Goal: Transaction & Acquisition: Obtain resource

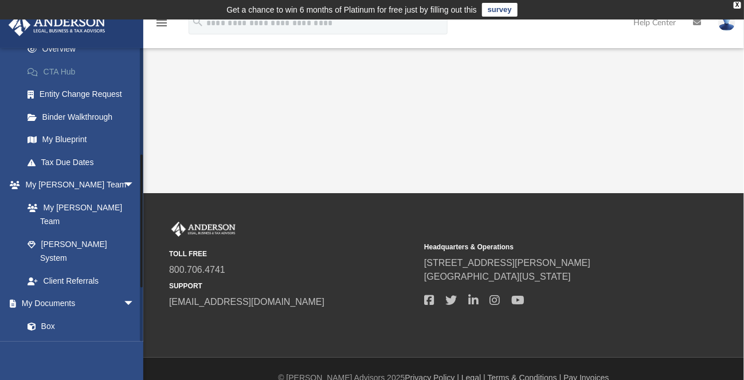
scroll to position [287, 0]
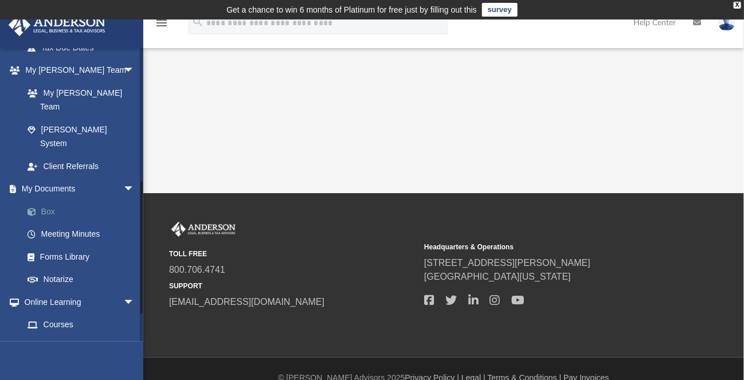
click at [45, 200] on link "Box" at bounding box center [84, 211] width 136 height 23
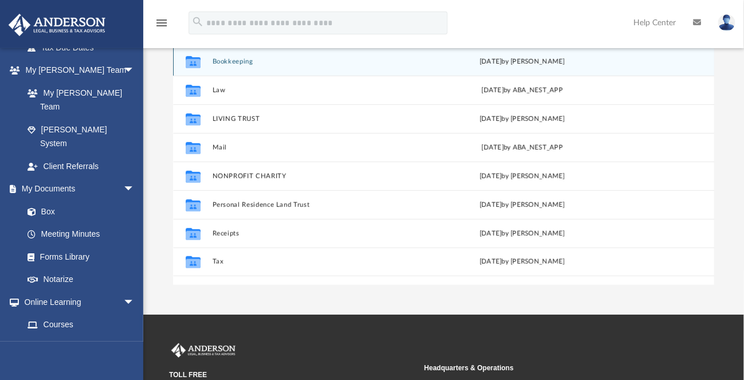
scroll to position [229, 0]
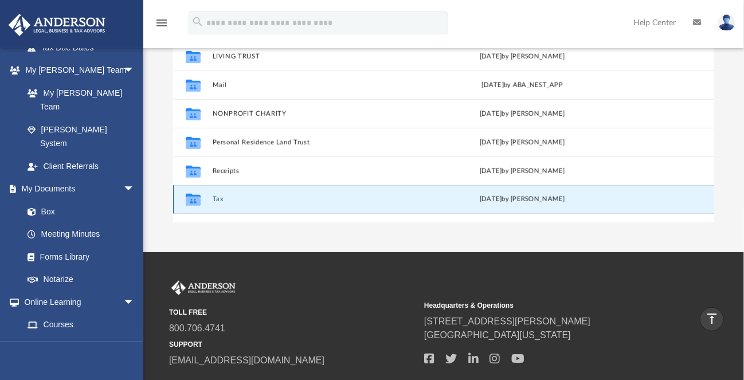
click at [219, 201] on button "Tax" at bounding box center [314, 199] width 203 height 7
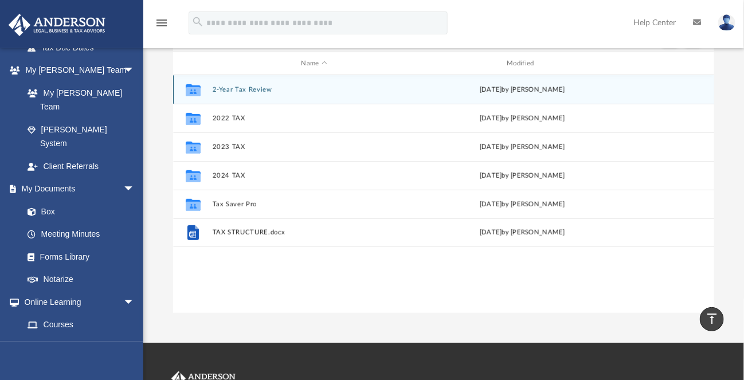
scroll to position [99, 0]
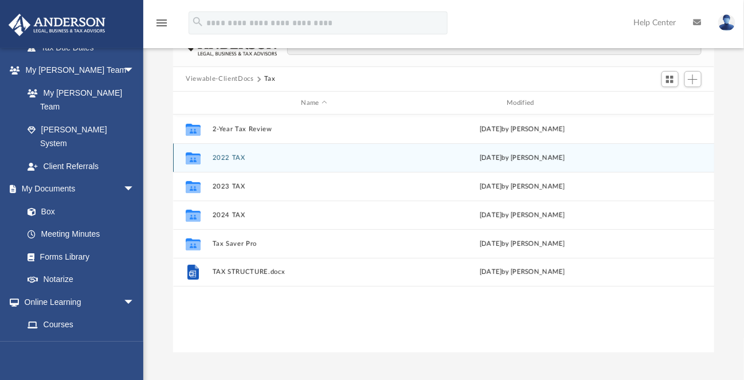
click at [233, 159] on button "2022 TAX" at bounding box center [314, 157] width 203 height 7
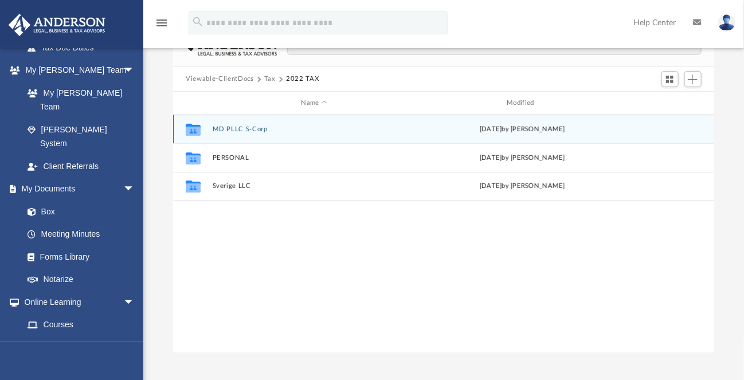
click at [228, 126] on button "MD PLLC S-Corp" at bounding box center [314, 129] width 203 height 7
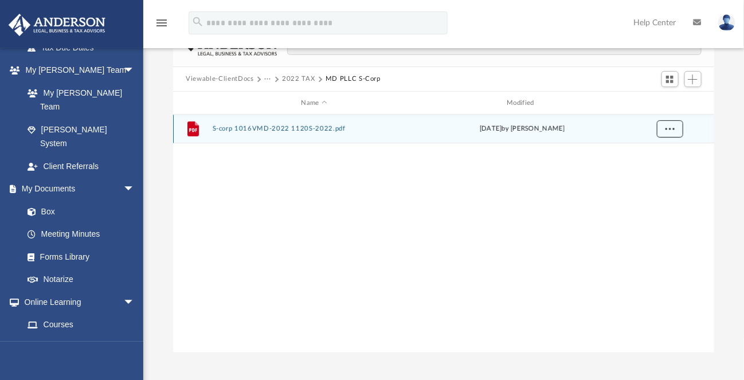
click at [672, 127] on span "More options" at bounding box center [669, 129] width 9 height 6
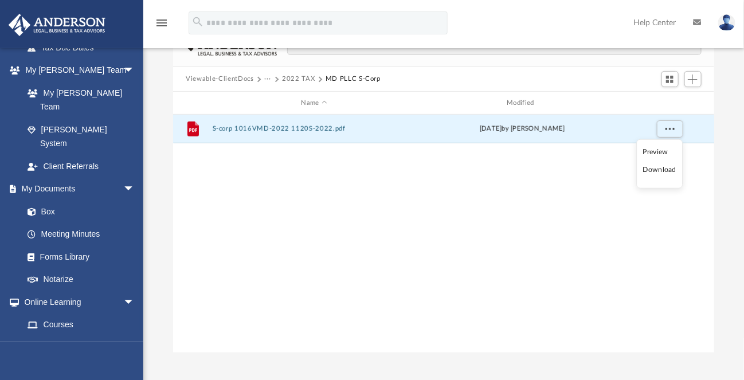
click at [660, 170] on li "Download" at bounding box center [659, 170] width 33 height 12
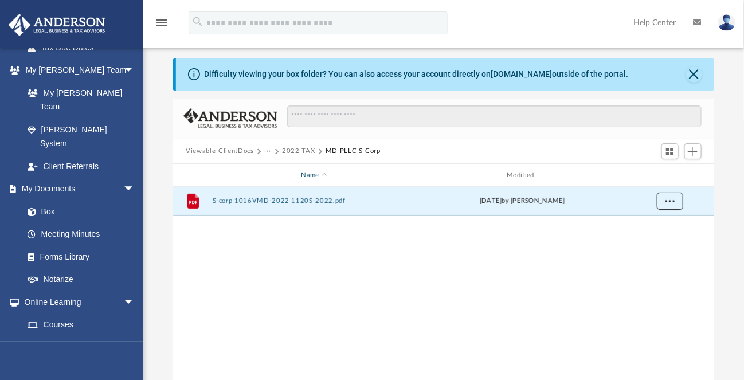
scroll to position [0, 0]
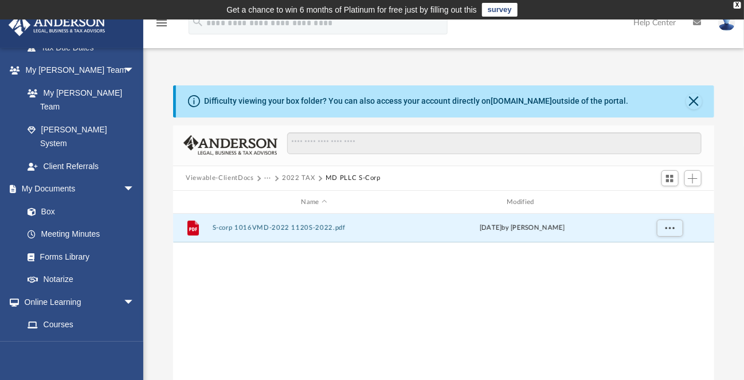
click at [290, 179] on button "2022 TAX" at bounding box center [298, 178] width 33 height 10
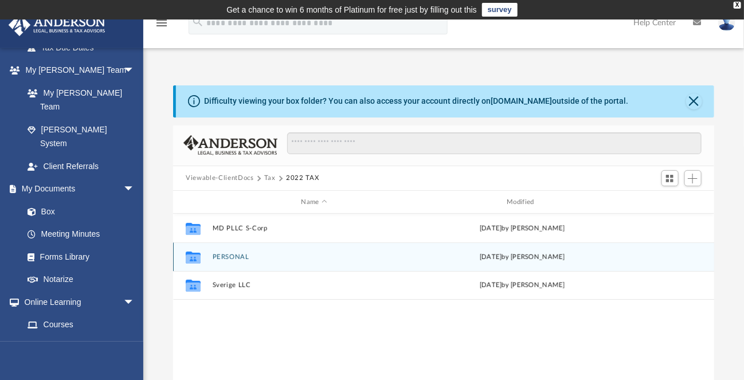
click at [231, 257] on button "PERSONAL" at bounding box center [314, 256] width 203 height 7
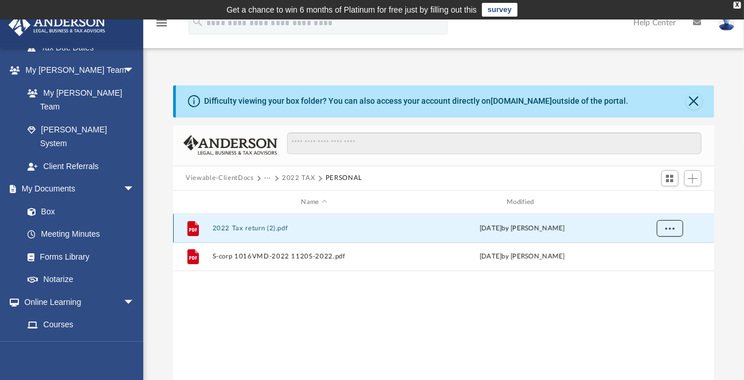
click at [671, 226] on span "More options" at bounding box center [669, 228] width 9 height 6
click at [653, 268] on li "Download" at bounding box center [659, 270] width 33 height 12
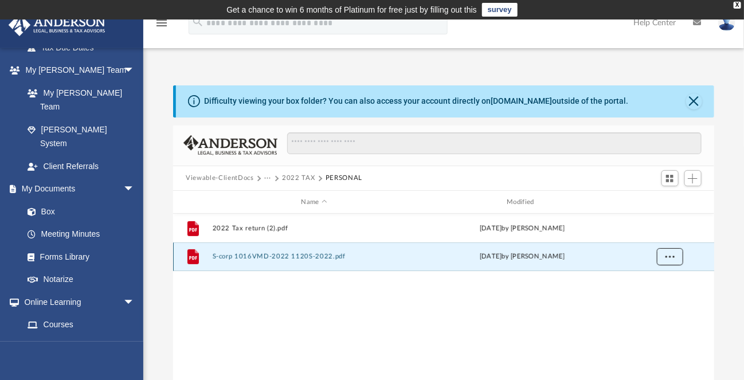
click at [667, 257] on span "More options" at bounding box center [669, 256] width 9 height 6
click at [660, 296] on li "Download" at bounding box center [659, 298] width 33 height 12
click at [297, 177] on button "2022 TAX" at bounding box center [298, 178] width 33 height 10
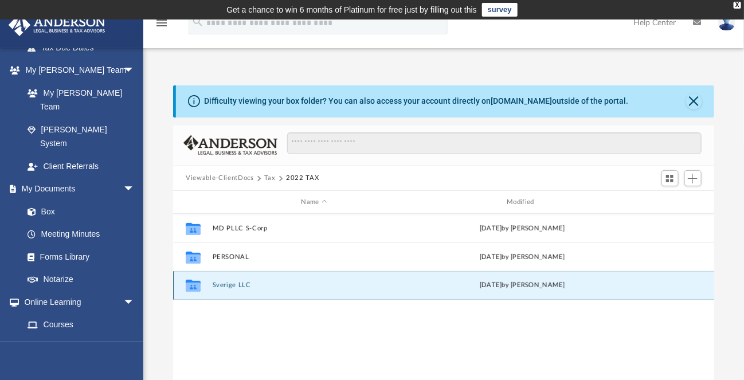
click at [236, 287] on button "Sverige LLC" at bounding box center [314, 285] width 203 height 7
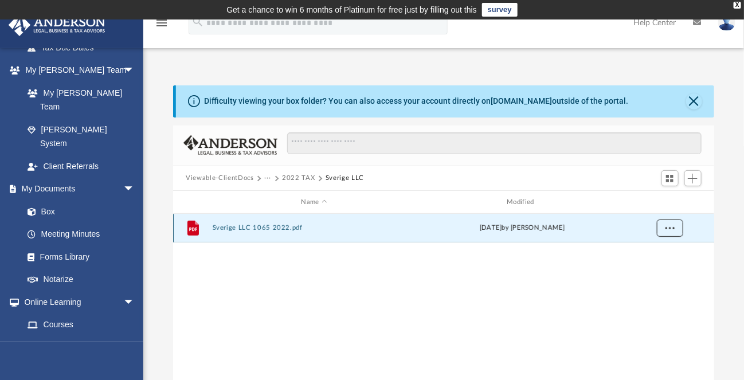
click at [677, 229] on button "More options" at bounding box center [670, 228] width 26 height 17
click at [660, 271] on li "Download" at bounding box center [659, 269] width 33 height 12
click at [296, 181] on button "2022 TAX" at bounding box center [298, 178] width 33 height 10
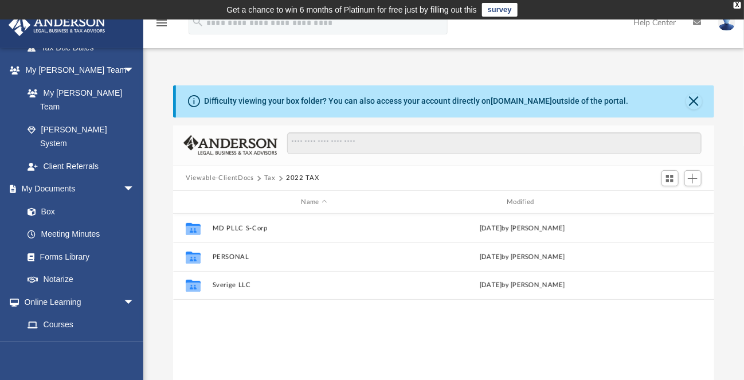
click at [268, 177] on button "Tax" at bounding box center [269, 178] width 11 height 10
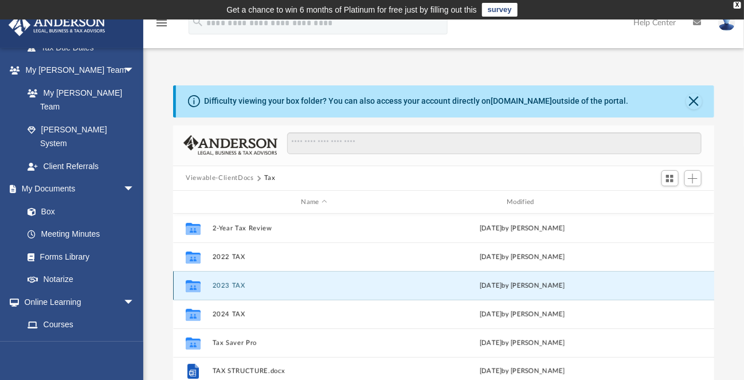
click at [218, 287] on button "2023 TAX" at bounding box center [314, 285] width 203 height 7
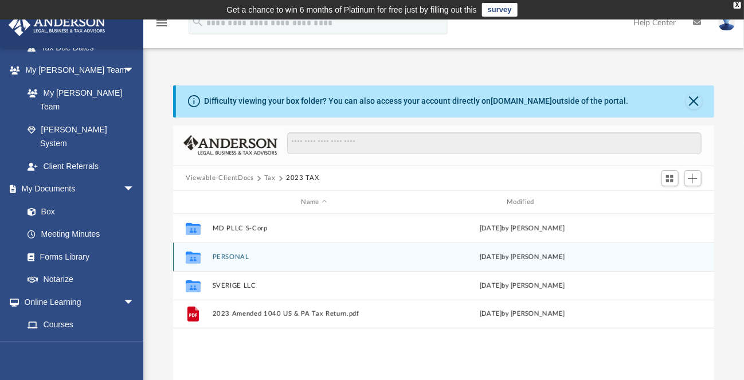
click at [239, 258] on button "PERSONAL" at bounding box center [314, 256] width 203 height 7
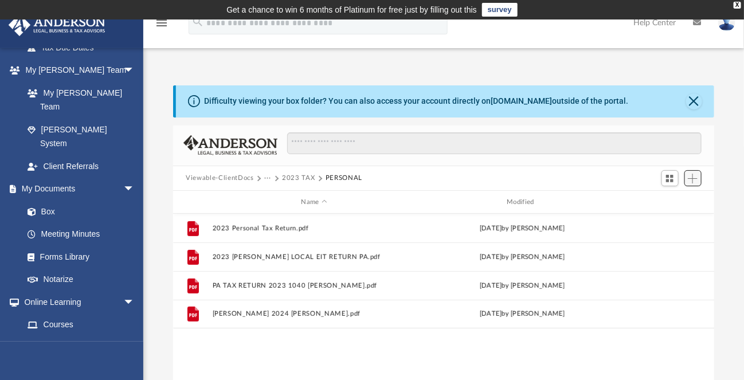
click at [698, 178] on button "Add" at bounding box center [692, 178] width 17 height 16
click at [671, 198] on li "Upload" at bounding box center [677, 201] width 37 height 12
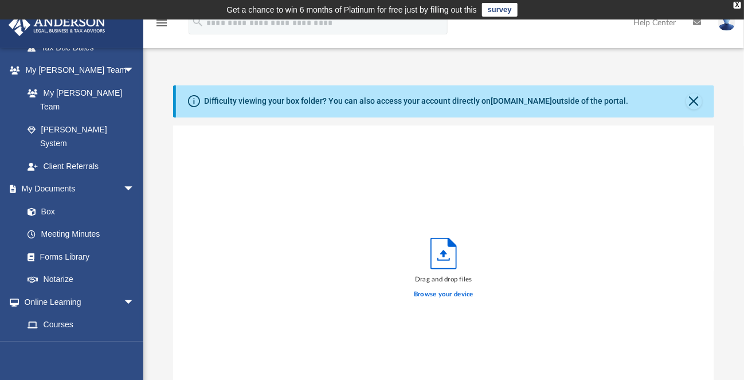
scroll to position [282, 532]
click at [421, 291] on label "Browse your device" at bounding box center [444, 294] width 60 height 10
click at [0, 0] on input "Browse your device" at bounding box center [0, 0] width 0 height 0
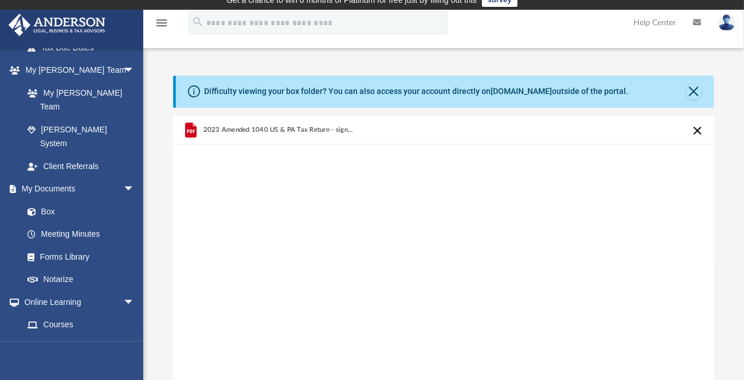
scroll to position [172, 0]
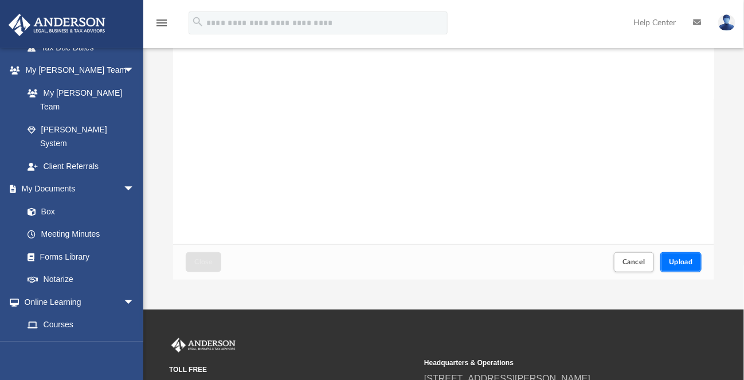
click at [688, 265] on span "Upload" at bounding box center [681, 261] width 24 height 7
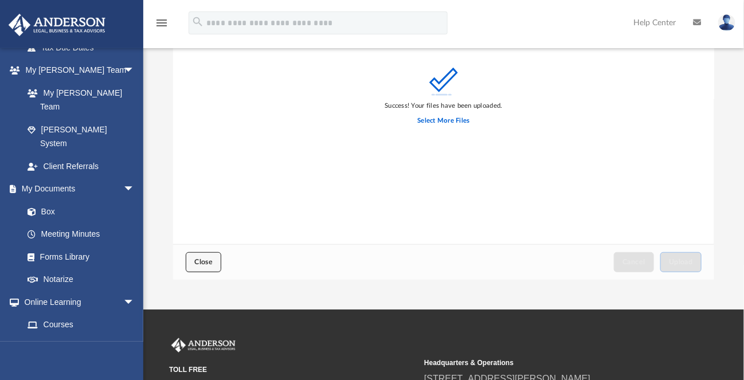
click at [193, 260] on button "Close" at bounding box center [204, 262] width 36 height 20
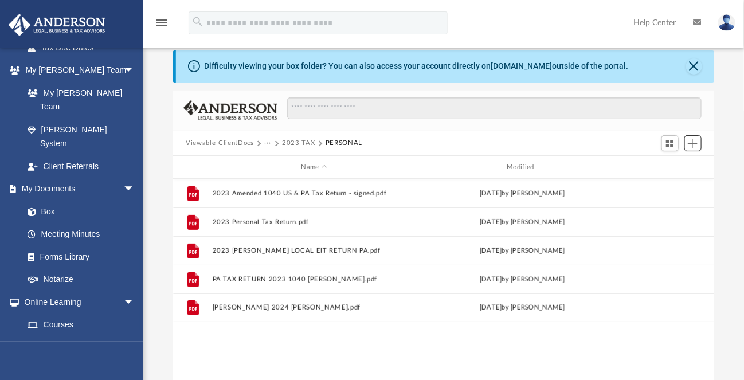
scroll to position [0, 0]
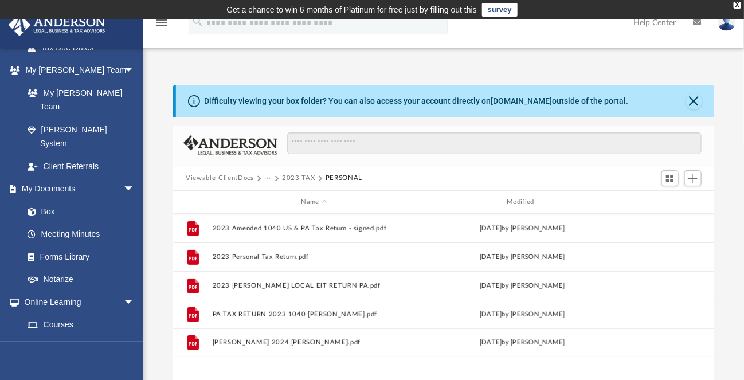
click at [300, 179] on button "2023 TAX" at bounding box center [298, 178] width 33 height 10
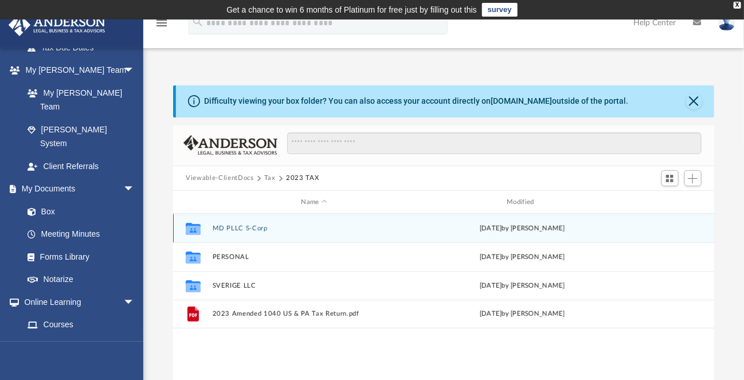
click at [235, 225] on button "MD PLLC S-Corp" at bounding box center [314, 228] width 203 height 7
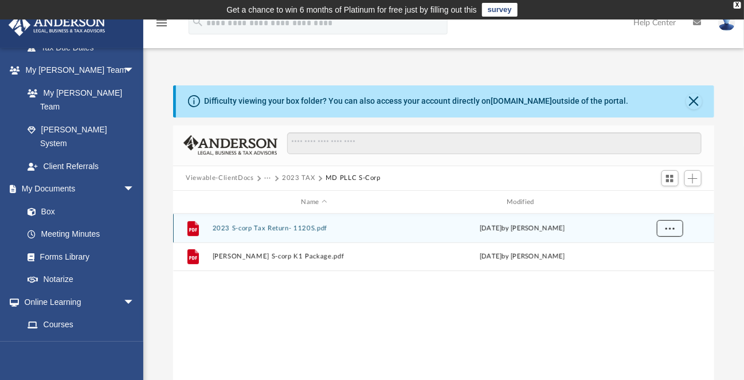
click at [672, 229] on span "More options" at bounding box center [669, 228] width 9 height 6
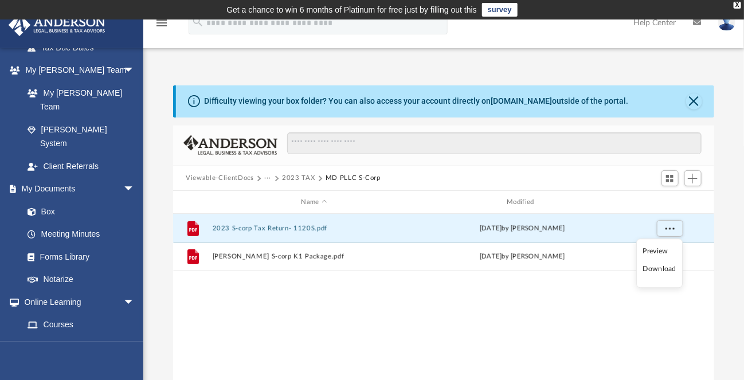
click at [651, 270] on li "Download" at bounding box center [659, 270] width 33 height 12
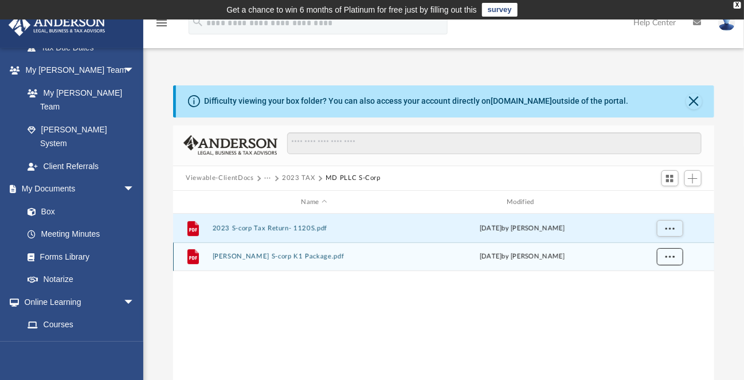
click at [671, 260] on button "More options" at bounding box center [670, 257] width 26 height 17
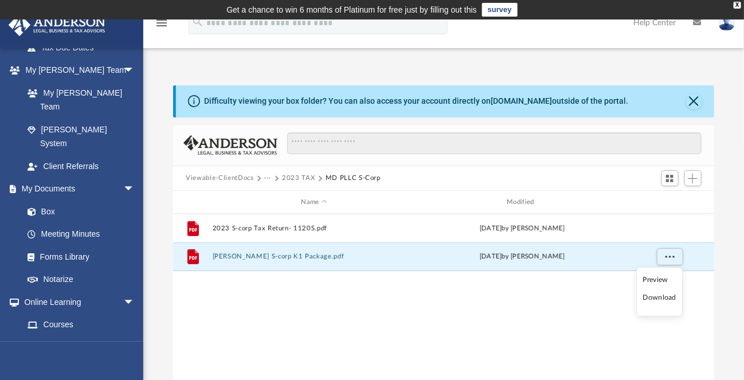
click at [653, 299] on li "Download" at bounding box center [659, 298] width 33 height 12
click at [297, 176] on button "2023 TAX" at bounding box center [298, 178] width 33 height 10
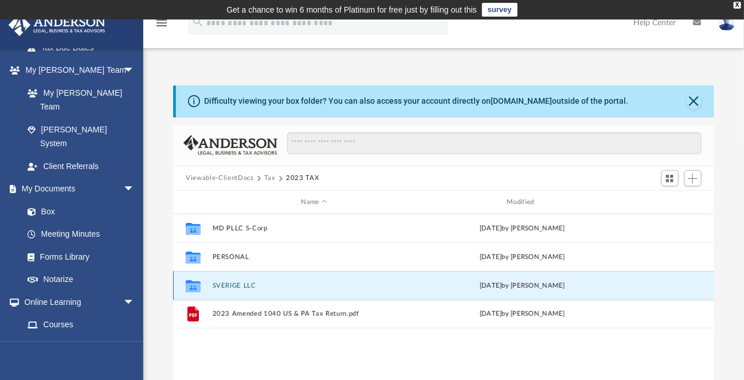
click at [239, 288] on button "SVERIGE LLC" at bounding box center [314, 285] width 203 height 7
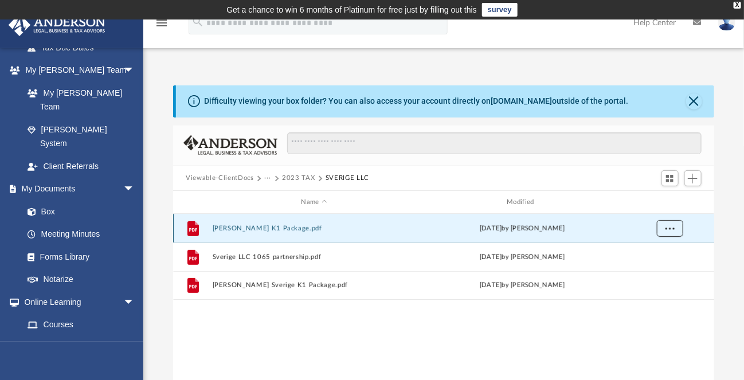
click at [664, 229] on button "More options" at bounding box center [670, 228] width 26 height 17
click at [657, 268] on li "Download" at bounding box center [659, 270] width 33 height 12
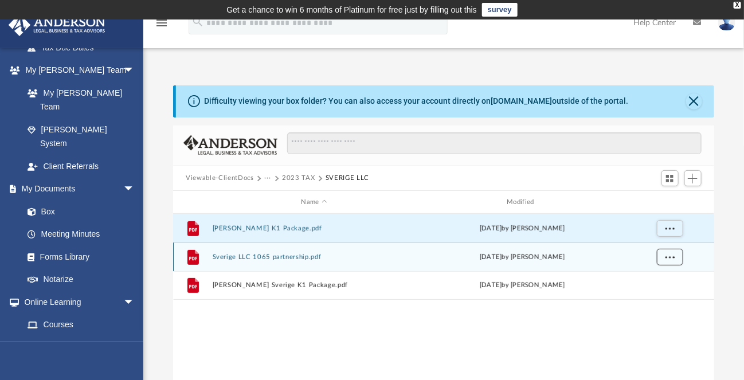
click at [669, 258] on span "More options" at bounding box center [669, 257] width 9 height 6
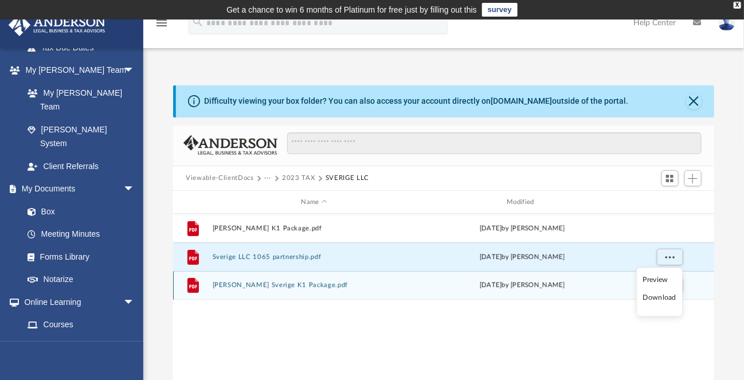
click at [653, 296] on li "Download" at bounding box center [659, 298] width 33 height 12
click at [673, 288] on button "More options" at bounding box center [670, 285] width 26 height 17
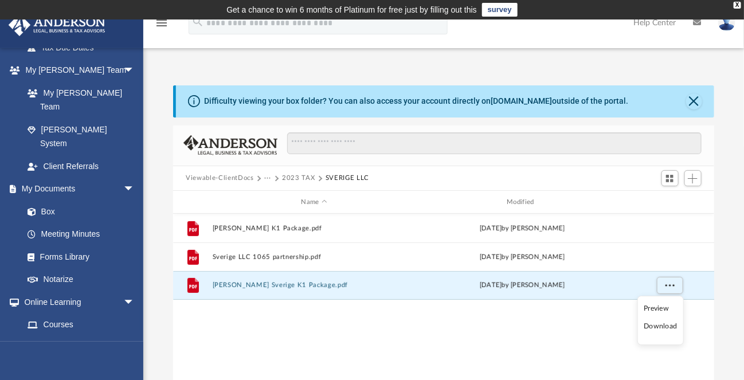
scroll to position [57, 0]
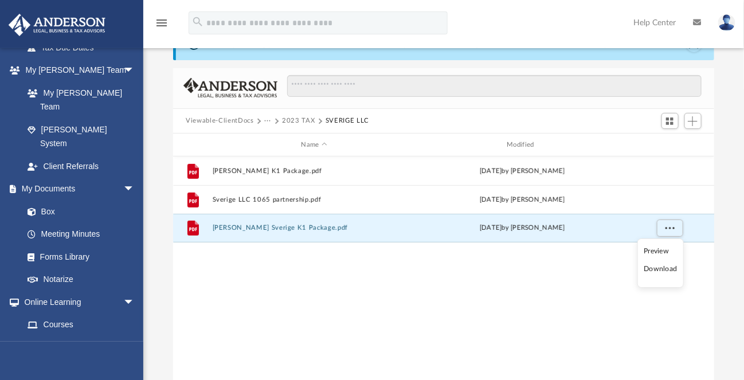
click at [661, 270] on li "Download" at bounding box center [660, 269] width 33 height 12
click at [297, 121] on button "2023 TAX" at bounding box center [298, 121] width 33 height 10
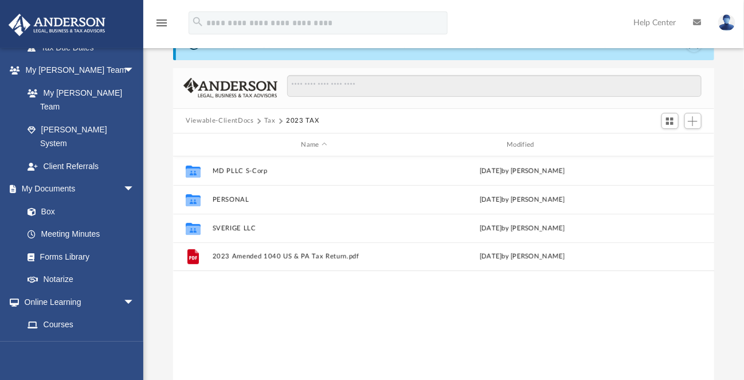
click at [270, 119] on button "Tax" at bounding box center [269, 121] width 11 height 10
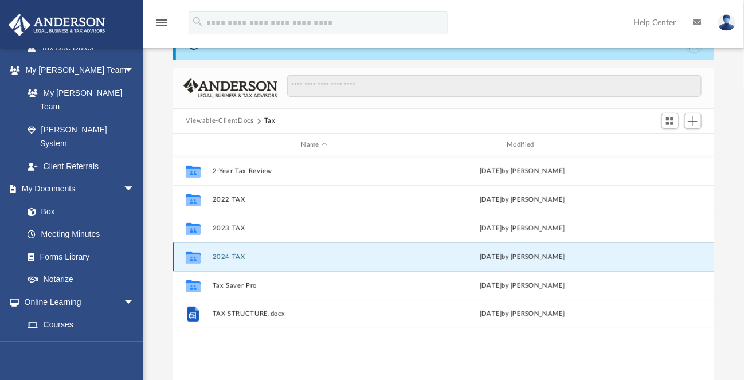
click at [222, 254] on button "2024 TAX" at bounding box center [314, 256] width 203 height 7
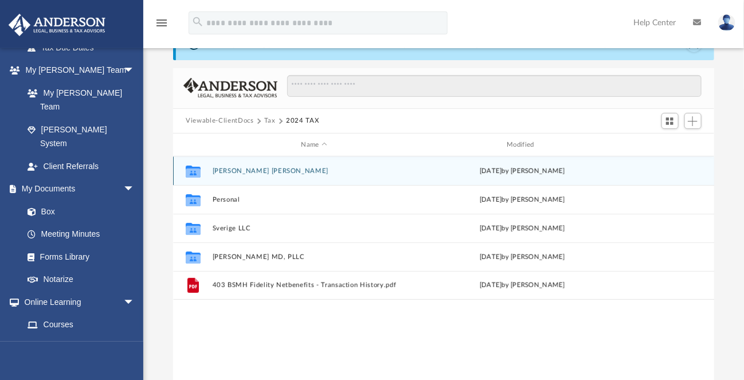
click at [225, 169] on button "[PERSON_NAME] [PERSON_NAME]" at bounding box center [314, 170] width 203 height 7
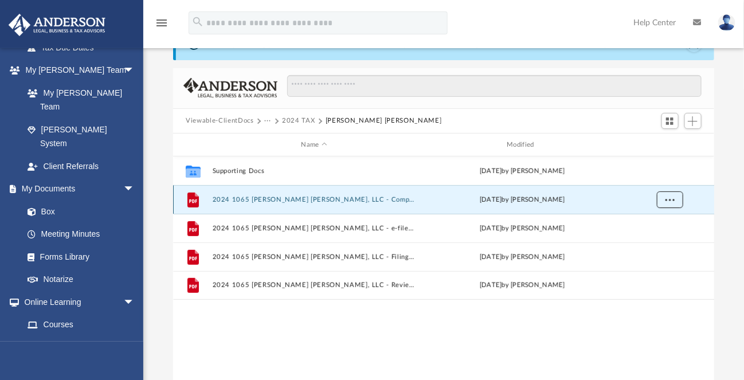
click at [672, 197] on span "More options" at bounding box center [669, 200] width 9 height 6
click at [661, 242] on li "Download" at bounding box center [659, 241] width 33 height 12
click at [300, 122] on button "2024 TAX" at bounding box center [298, 121] width 33 height 10
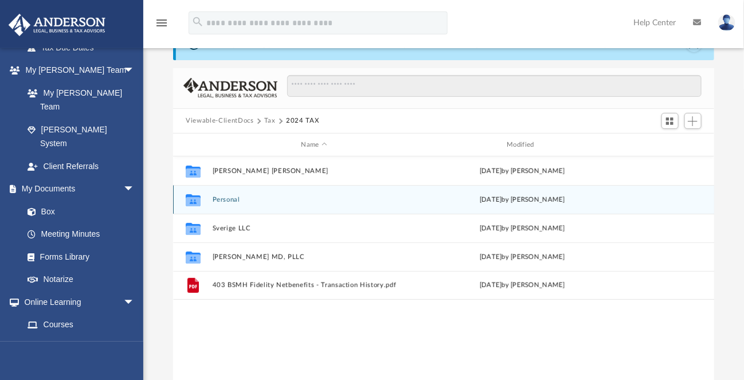
click at [230, 203] on div "Collaborated Folder Personal Thu Jul 31 2025 by Alex Price" at bounding box center [443, 199] width 541 height 29
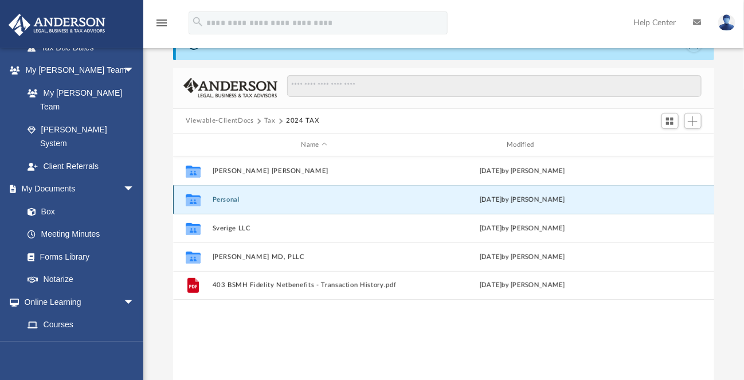
click at [232, 199] on button "Personal" at bounding box center [314, 199] width 203 height 7
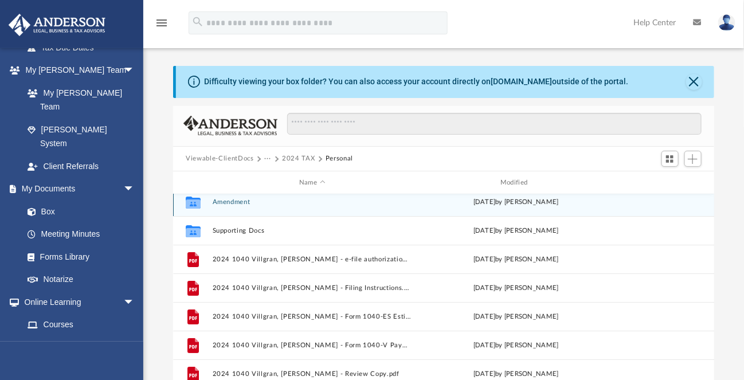
scroll to position [0, 0]
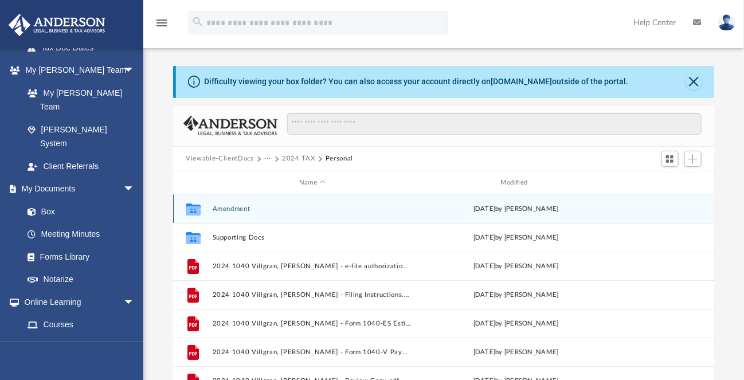
click at [231, 210] on button "Amendment" at bounding box center [312, 208] width 199 height 7
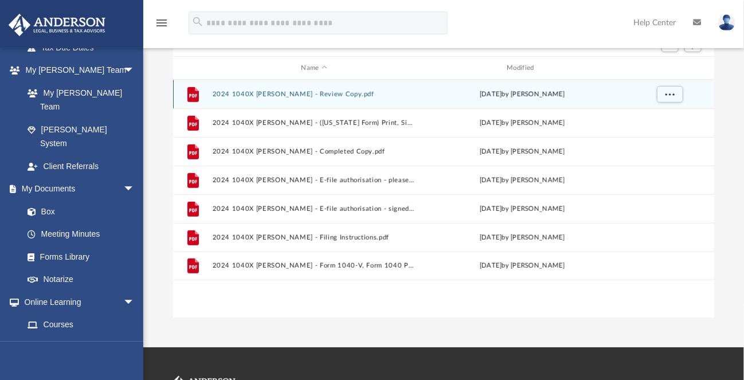
scroll to position [77, 0]
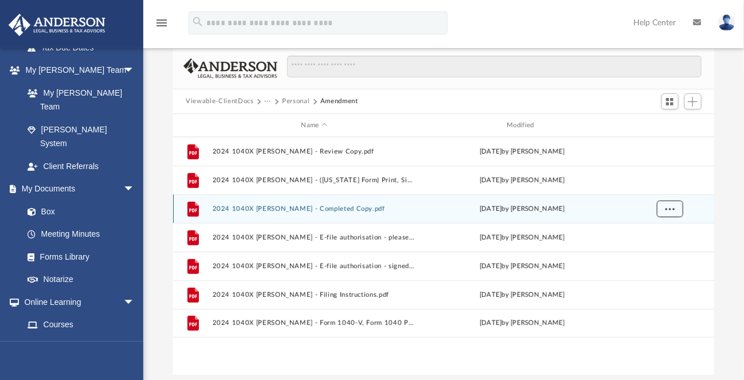
click at [673, 211] on button "More options" at bounding box center [670, 209] width 26 height 17
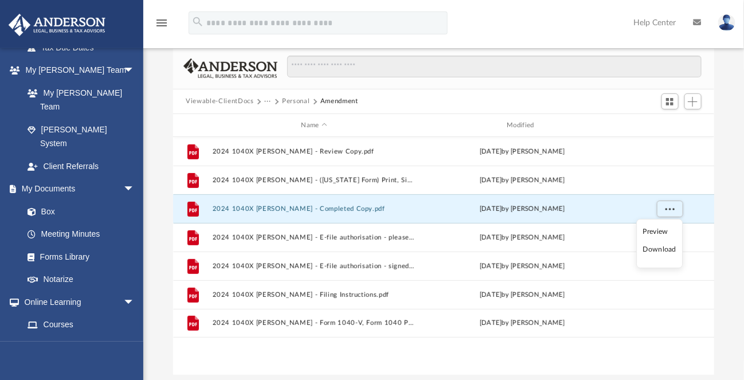
click at [660, 248] on li "Download" at bounding box center [659, 250] width 33 height 12
click at [734, 222] on div "Difficulty viewing your box folder? You can also access your account directly o…" at bounding box center [443, 192] width 601 height 366
click at [300, 101] on button "Personal" at bounding box center [296, 101] width 28 height 10
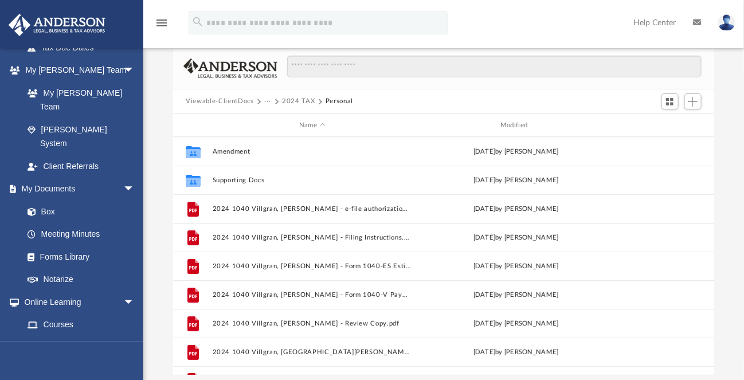
click at [296, 101] on button "2024 TAX" at bounding box center [298, 101] width 33 height 10
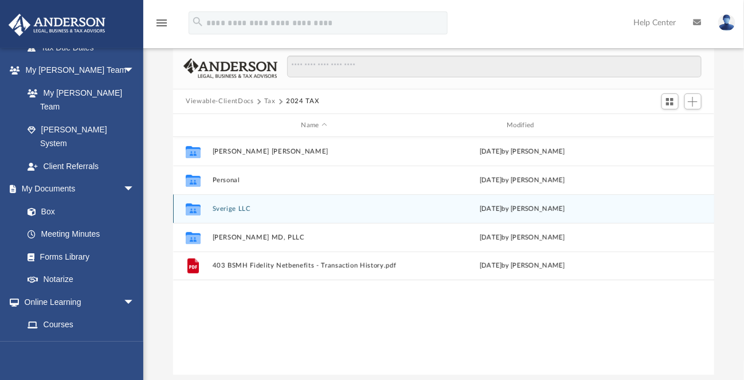
click at [230, 207] on button "Sverige LLC" at bounding box center [314, 208] width 203 height 7
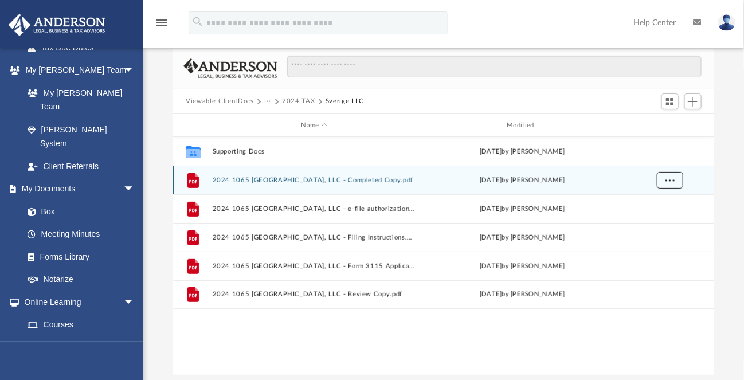
click at [676, 180] on button "More options" at bounding box center [670, 180] width 26 height 17
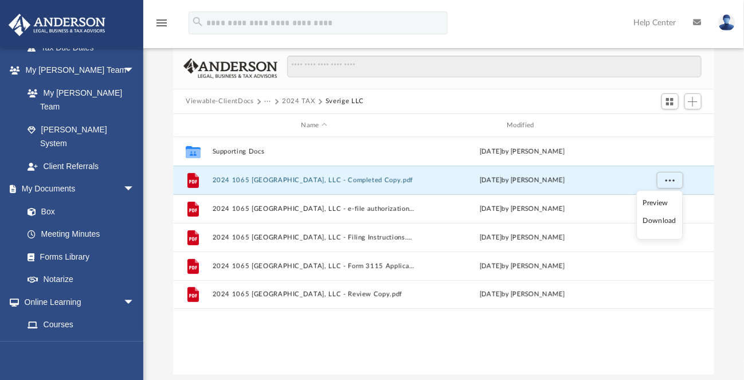
click at [664, 218] on li "Download" at bounding box center [659, 221] width 33 height 12
click at [293, 101] on button "2024 TAX" at bounding box center [298, 101] width 33 height 10
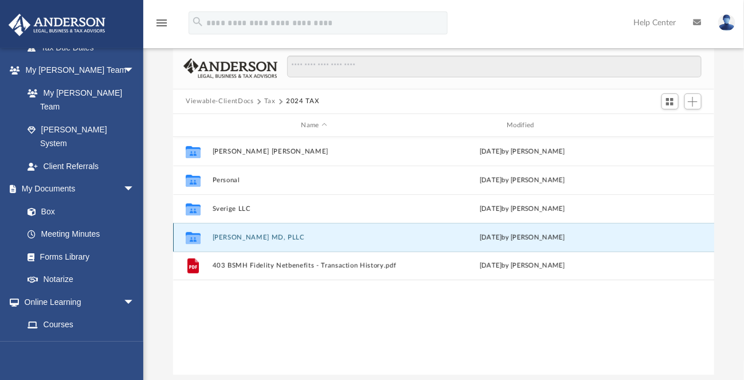
click at [236, 236] on button "[PERSON_NAME] MD, PLLC" at bounding box center [314, 237] width 203 height 7
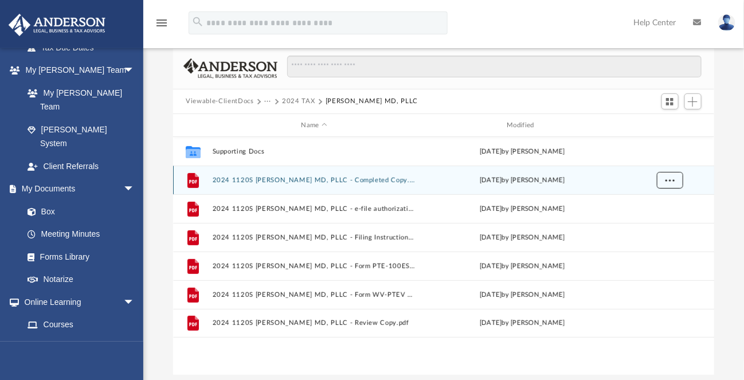
click at [667, 179] on span "More options" at bounding box center [669, 180] width 9 height 6
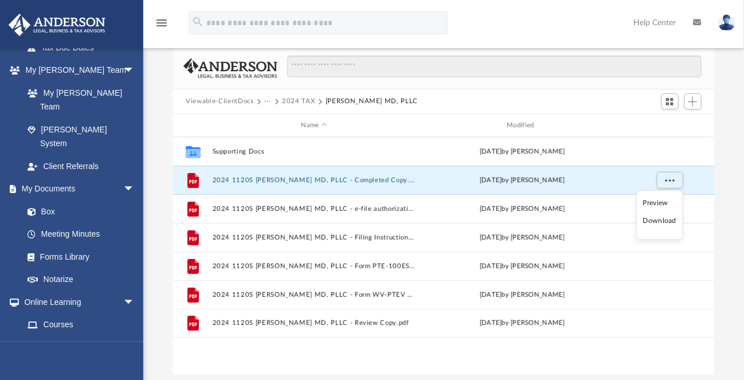
click at [656, 221] on li "Download" at bounding box center [659, 221] width 33 height 12
click at [305, 101] on button "2024 TAX" at bounding box center [298, 101] width 33 height 10
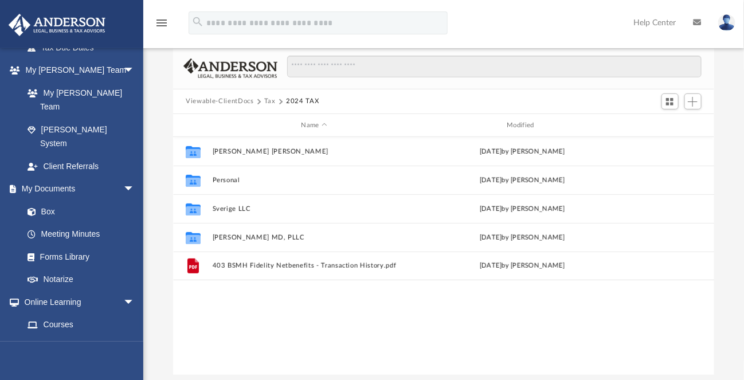
click at [298, 101] on button "2024 TAX" at bounding box center [302, 101] width 33 height 10
click at [270, 100] on button "Tax" at bounding box center [269, 101] width 11 height 10
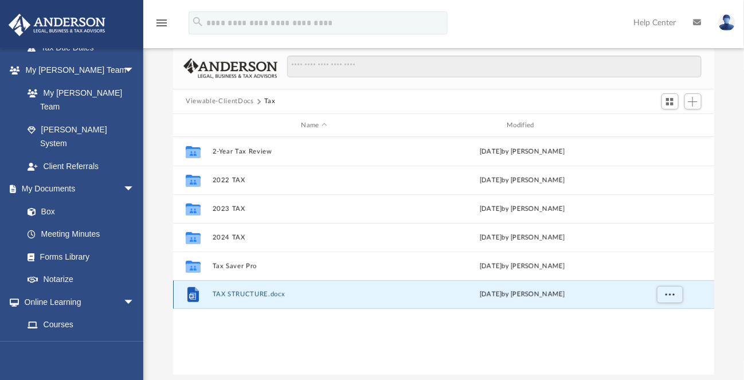
click at [243, 295] on button "TAX STRUCTURE.docx" at bounding box center [314, 294] width 203 height 7
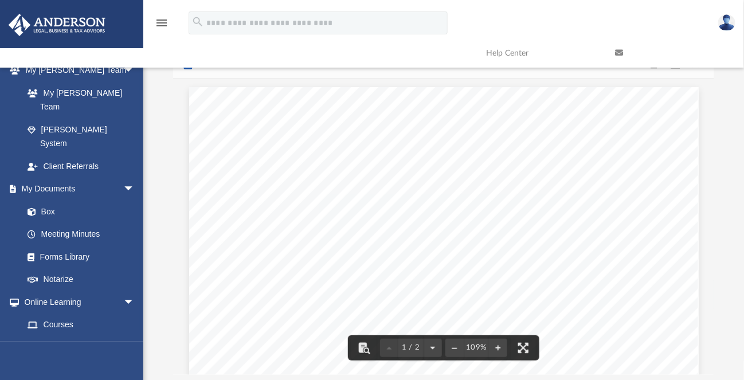
scroll to position [0, 0]
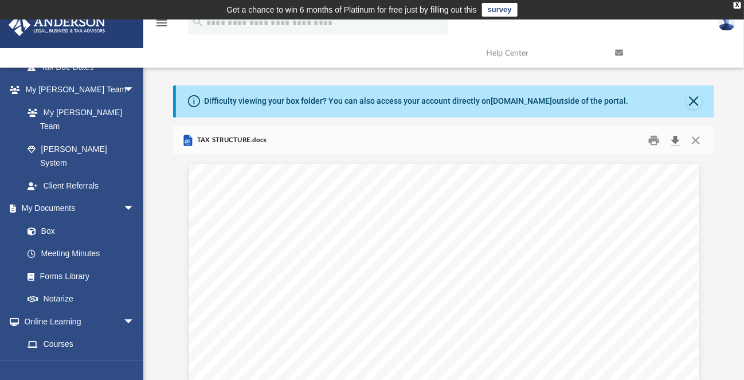
click at [680, 139] on button "Download" at bounding box center [675, 140] width 21 height 18
click at [696, 100] on button "Close" at bounding box center [694, 101] width 16 height 16
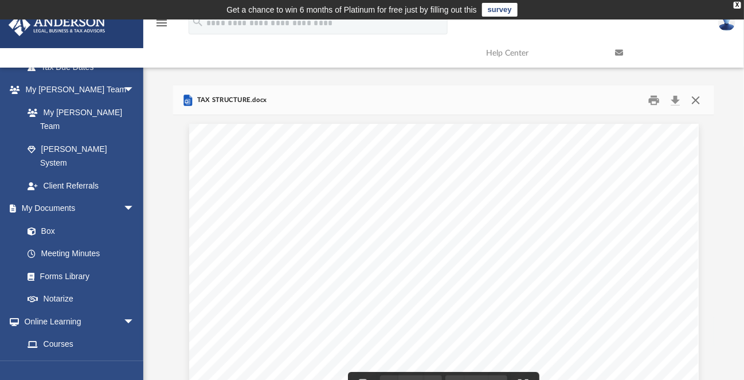
click at [695, 99] on button "Close" at bounding box center [695, 100] width 21 height 18
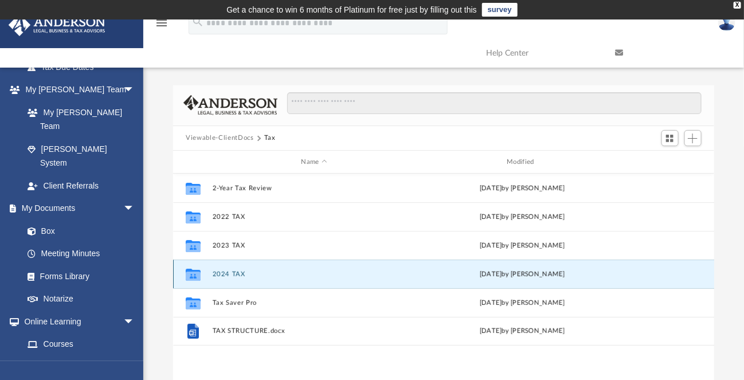
click at [221, 277] on button "2024 TAX" at bounding box center [314, 274] width 203 height 7
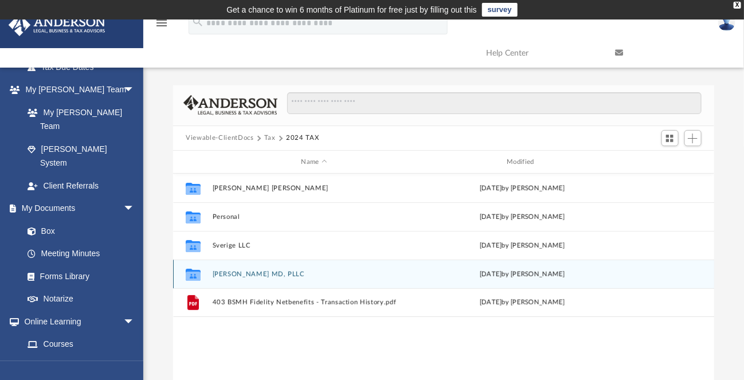
click at [221, 274] on button "[PERSON_NAME] MD, PLLC" at bounding box center [314, 274] width 203 height 7
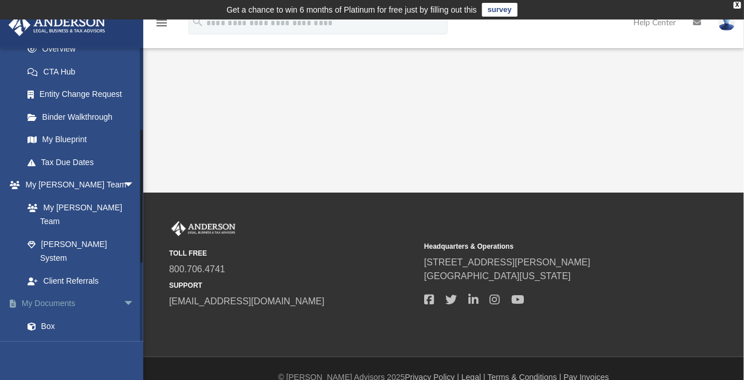
scroll to position [229, 0]
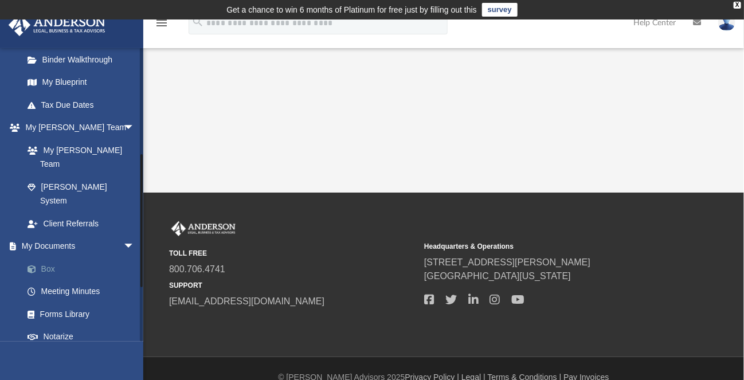
click at [53, 257] on link "Box" at bounding box center [84, 268] width 136 height 23
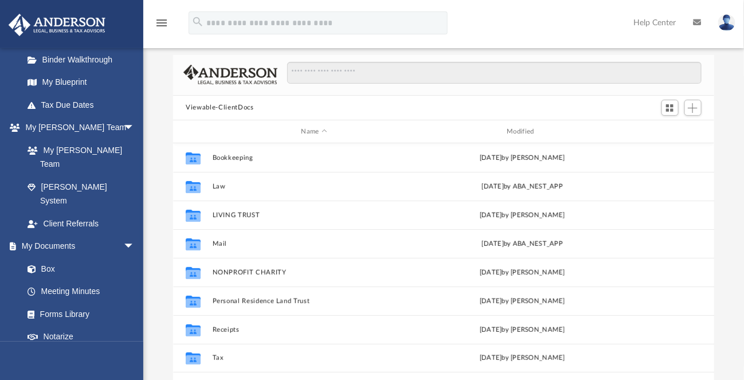
scroll to position [115, 0]
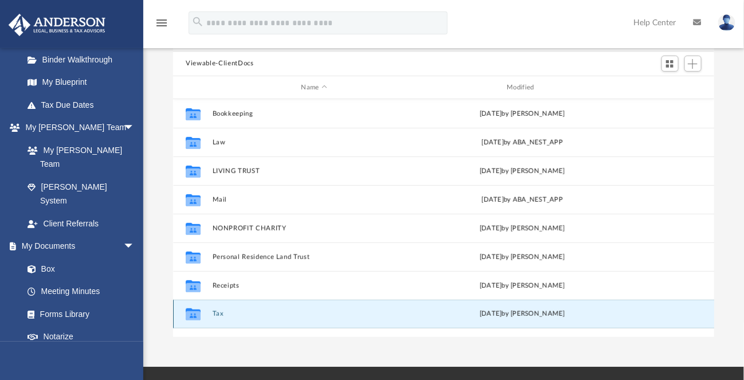
click at [219, 312] on button "Tax" at bounding box center [314, 314] width 203 height 7
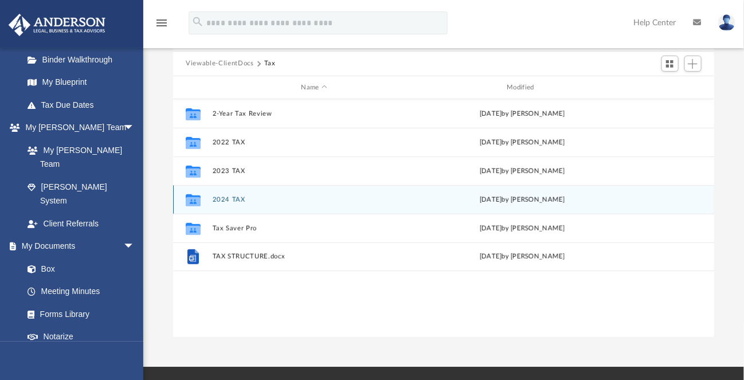
click at [236, 200] on button "2024 TAX" at bounding box center [314, 199] width 203 height 7
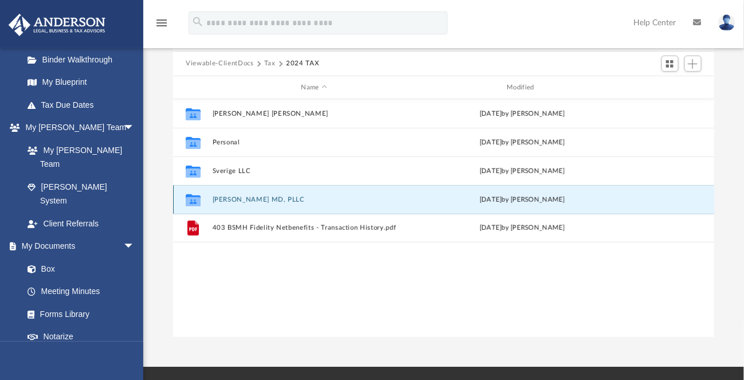
click at [251, 200] on button "[PERSON_NAME] MD, PLLC" at bounding box center [314, 199] width 203 height 7
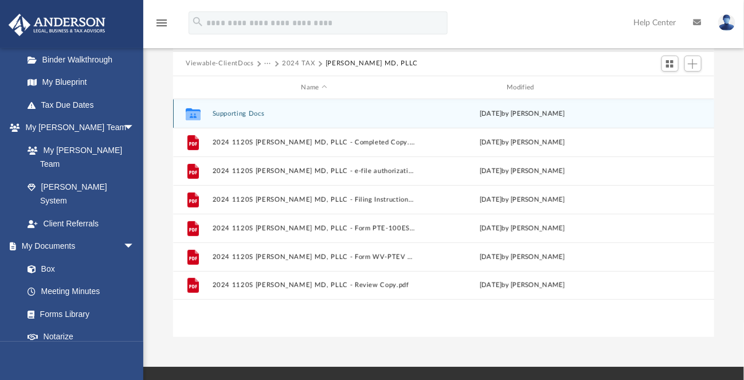
click at [239, 116] on button "Supporting Docs" at bounding box center [314, 113] width 203 height 7
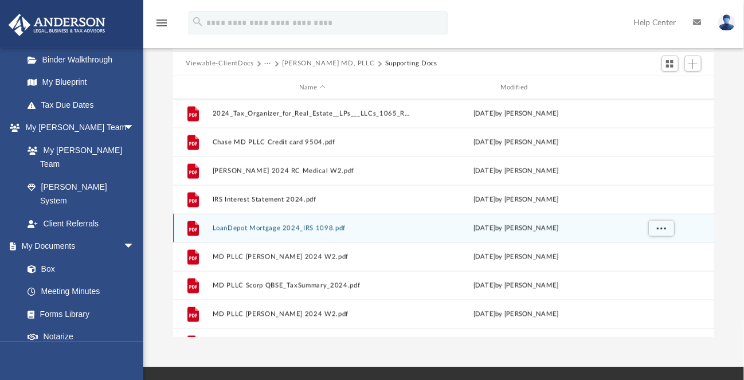
scroll to position [745, 0]
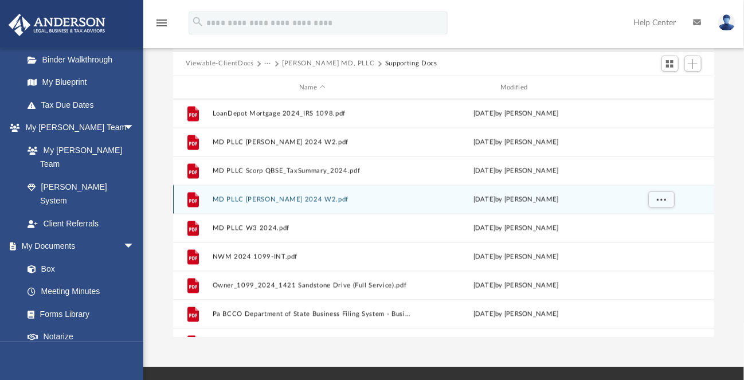
click at [271, 200] on button "MD PLLC [PERSON_NAME] 2024 W2.pdf" at bounding box center [312, 199] width 199 height 7
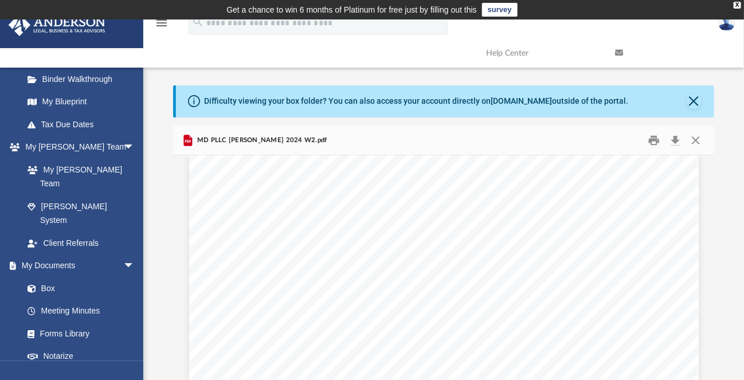
scroll to position [688, 0]
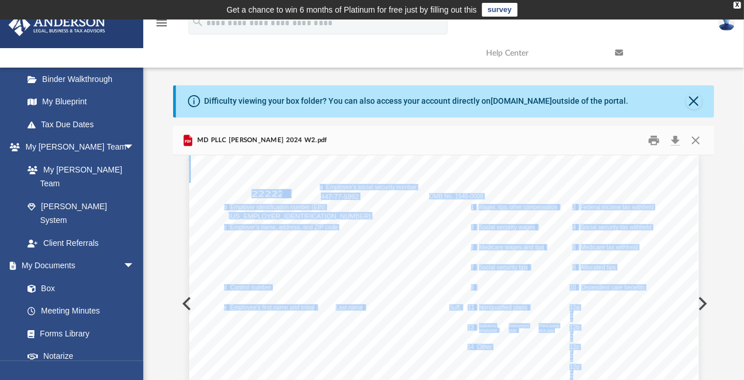
drag, startPoint x: 524, startPoint y: 217, endPoint x: 553, endPoint y: 216, distance: 28.1
click at [528, 215] on span "89725.00" at bounding box center [542, 216] width 28 height 7
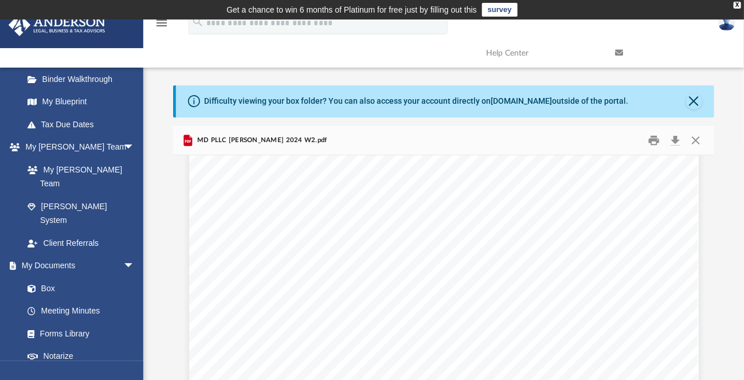
scroll to position [1734, 0]
click at [697, 135] on button "Close" at bounding box center [695, 140] width 21 height 18
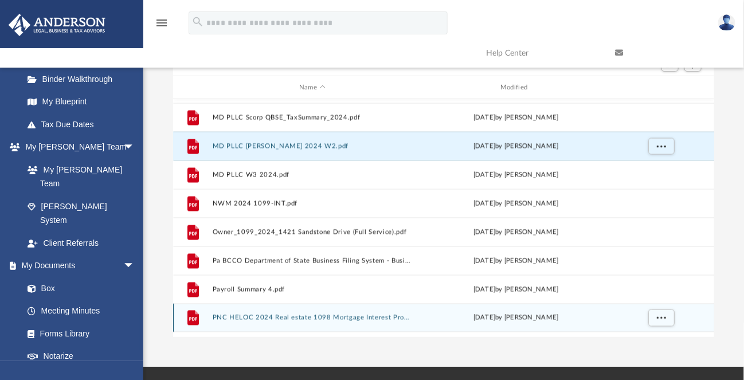
scroll to position [737, 0]
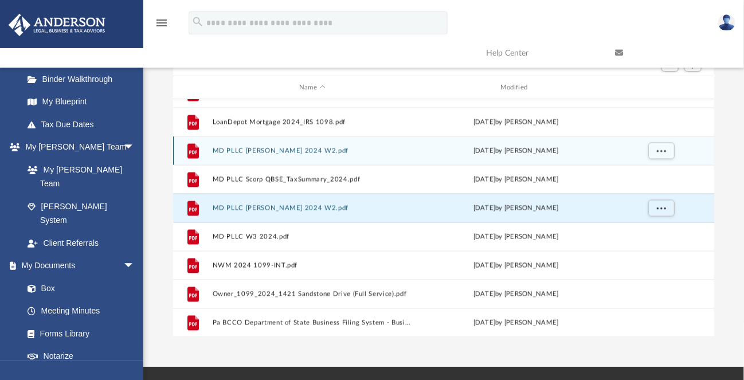
click at [272, 151] on button "MD PLLC [PERSON_NAME] 2024 W2.pdf" at bounding box center [312, 150] width 199 height 7
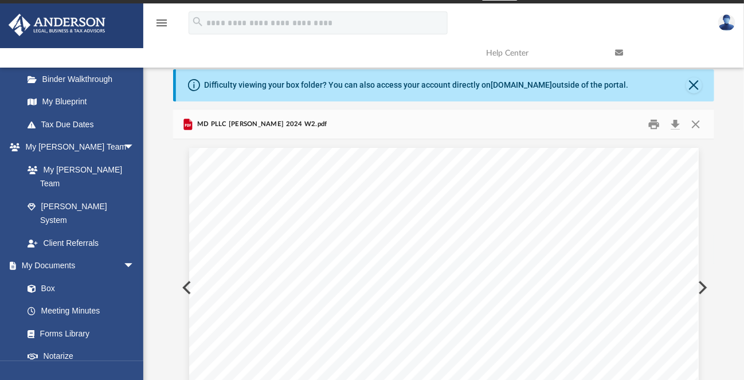
scroll to position [0, 0]
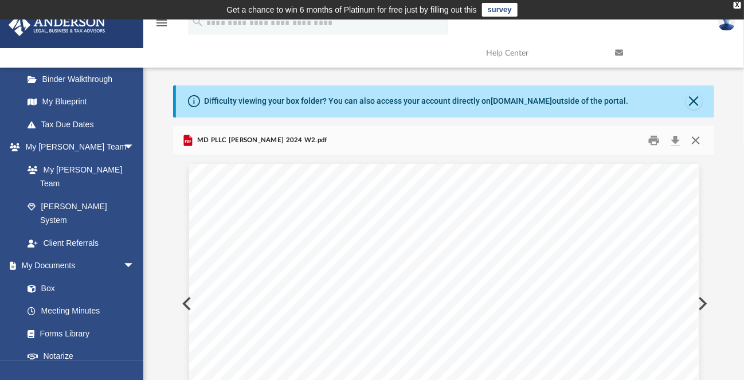
click at [698, 137] on button "Close" at bounding box center [695, 140] width 21 height 18
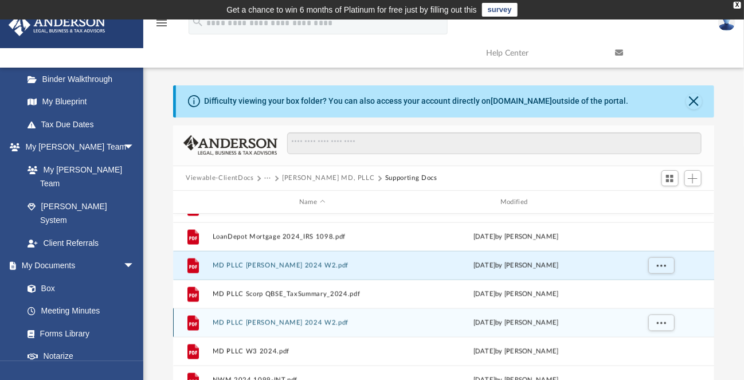
click at [261, 323] on button "MD PLLC [PERSON_NAME] 2024 W2.pdf" at bounding box center [312, 322] width 199 height 7
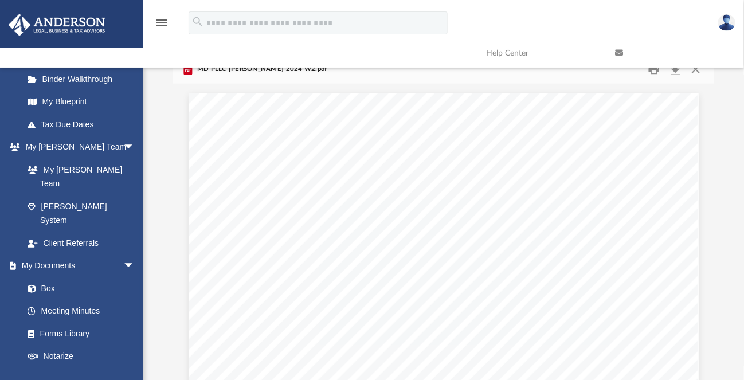
scroll to position [1353, 0]
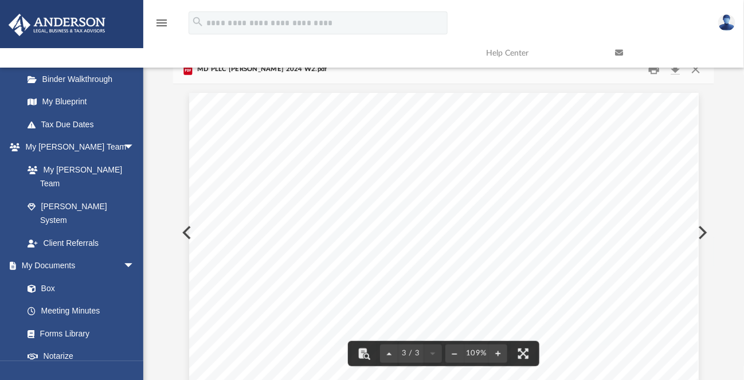
click at [695, 71] on link at bounding box center [670, 52] width 129 height 45
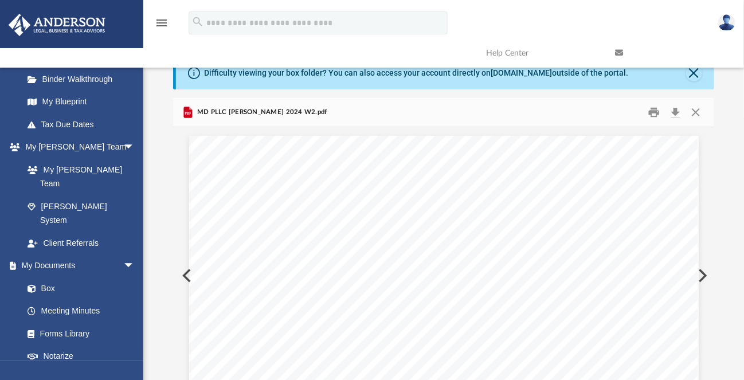
scroll to position [14, 0]
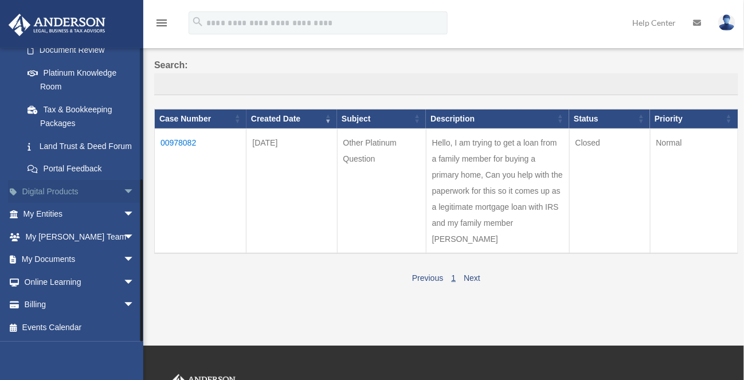
scroll to position [115, 0]
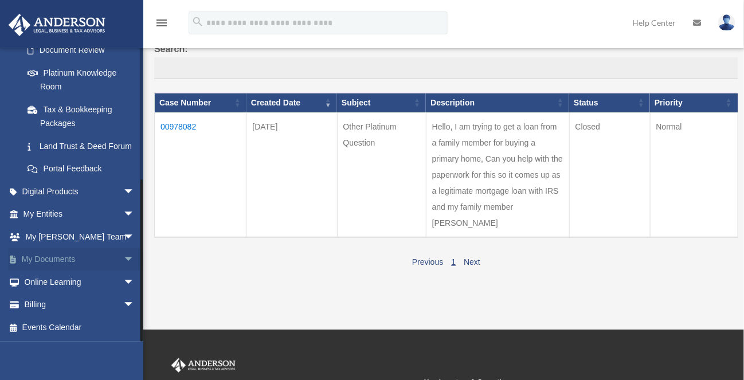
click at [58, 267] on link "My Documents arrow_drop_down" at bounding box center [80, 259] width 144 height 23
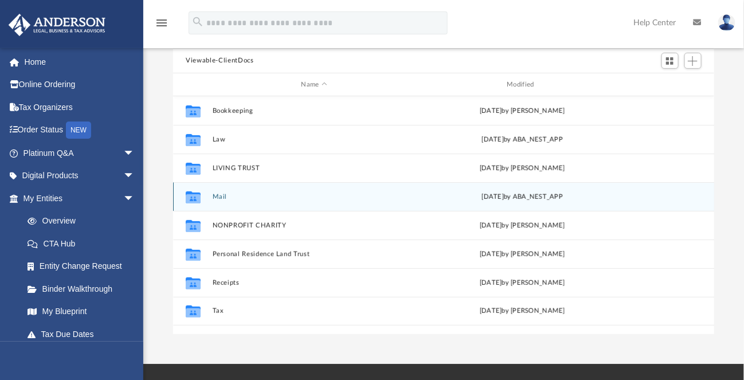
scroll to position [172, 0]
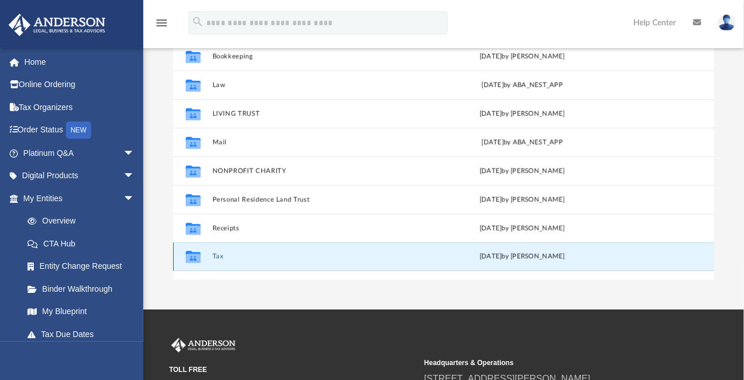
click at [216, 257] on button "Tax" at bounding box center [314, 256] width 203 height 7
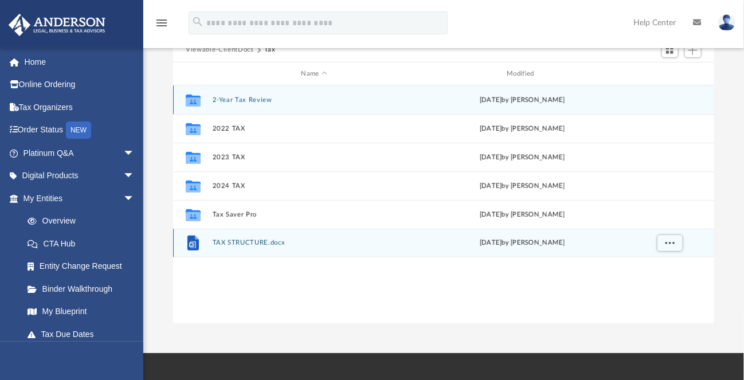
scroll to position [115, 0]
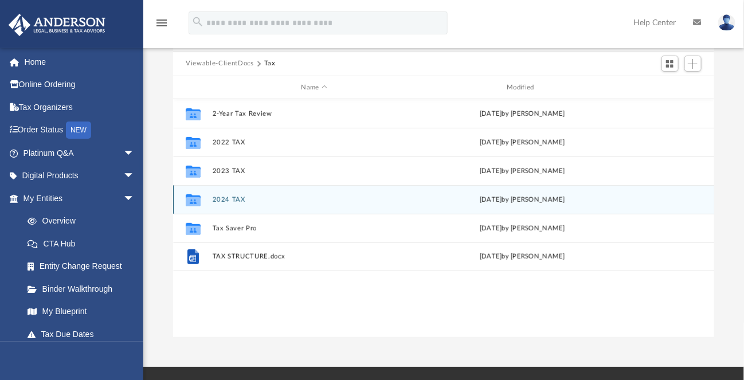
click at [228, 198] on button "2024 TAX" at bounding box center [314, 199] width 203 height 7
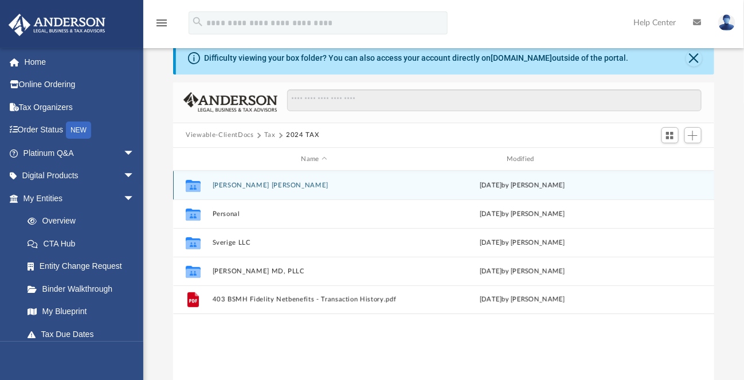
scroll to position [57, 0]
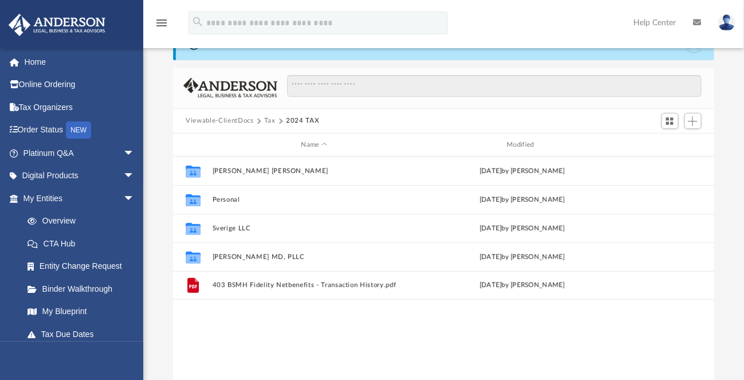
click at [268, 123] on button "Tax" at bounding box center [269, 121] width 11 height 10
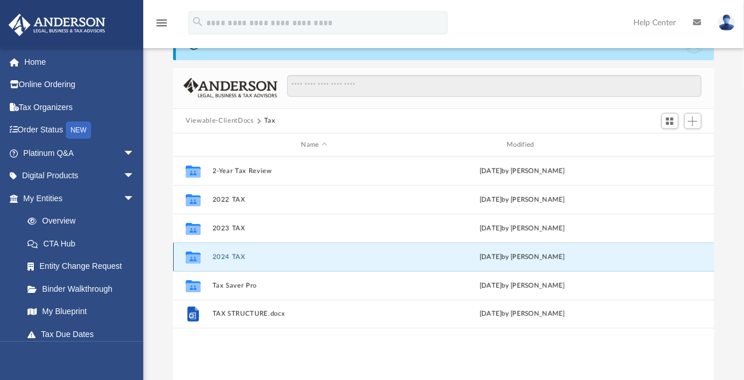
click at [228, 256] on button "2024 TAX" at bounding box center [314, 256] width 203 height 7
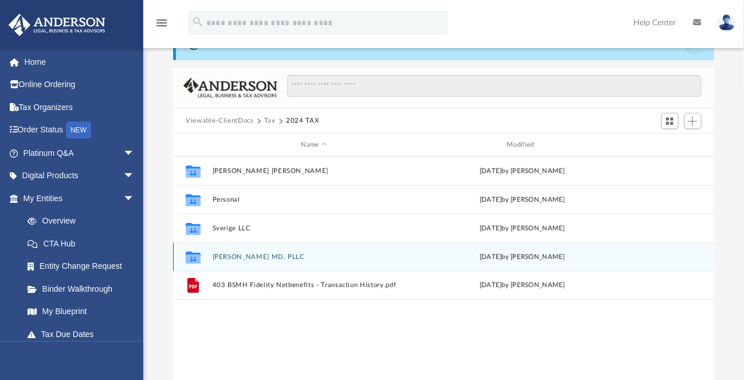
click at [227, 253] on button "[PERSON_NAME] MD, PLLC" at bounding box center [314, 256] width 203 height 7
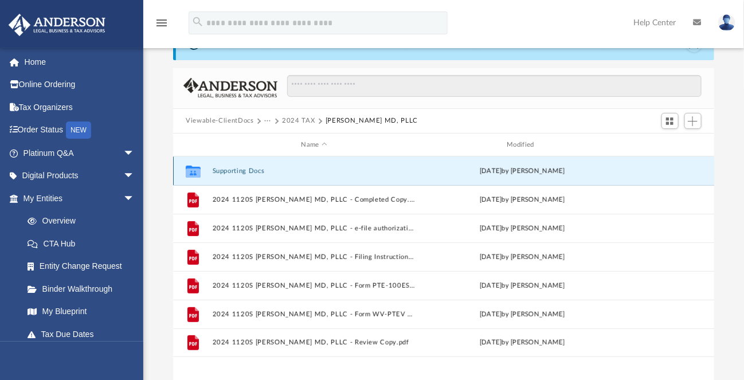
click at [246, 170] on button "Supporting Docs" at bounding box center [314, 170] width 203 height 7
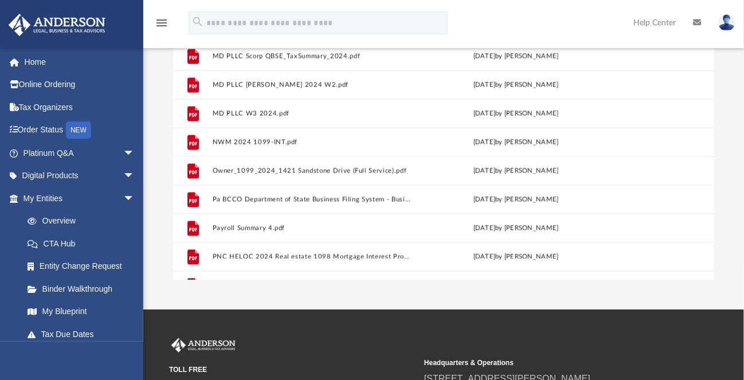
scroll to position [794, 0]
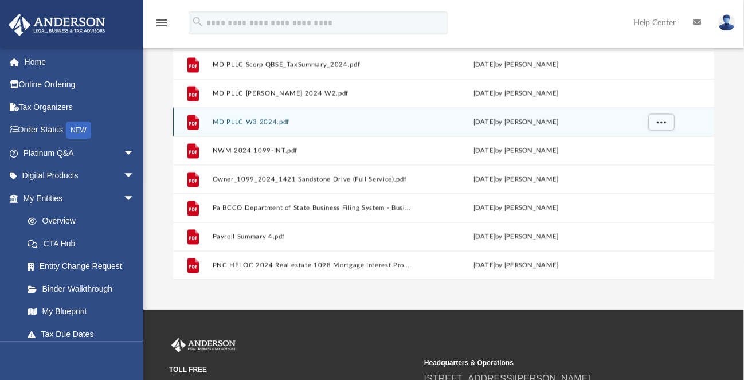
click at [258, 120] on button "MD PLLC W3 2024.pdf" at bounding box center [312, 122] width 199 height 7
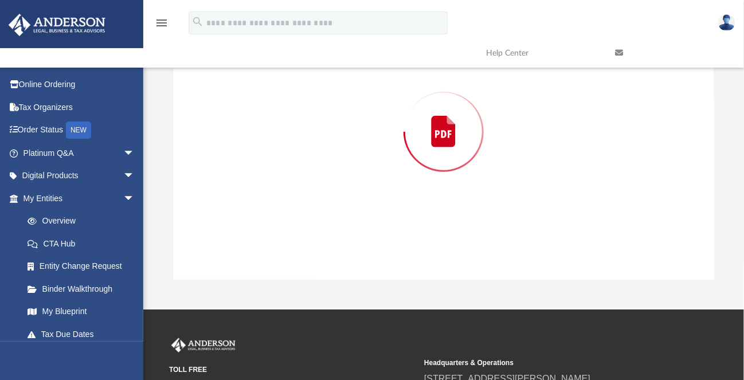
scroll to position [125, 0]
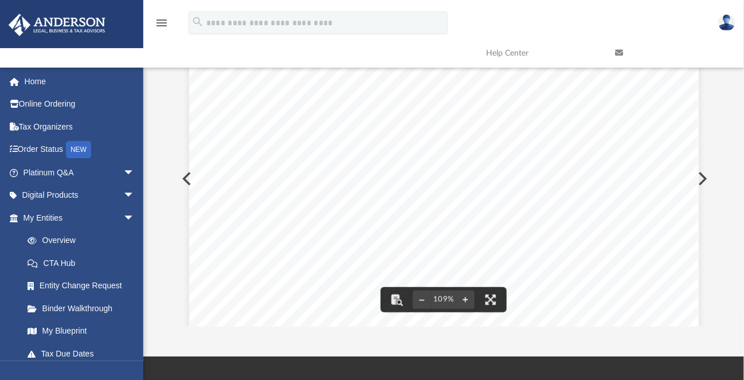
drag, startPoint x: 494, startPoint y: 138, endPoint x: 520, endPoint y: 138, distance: 25.8
click at [520, 138] on div "DO NOT STAPLE 33333 a Control number For Official Use Only: OMB No. 1545-0008 b…" at bounding box center [444, 368] width 510 height 659
